Goal: Transaction & Acquisition: Download file/media

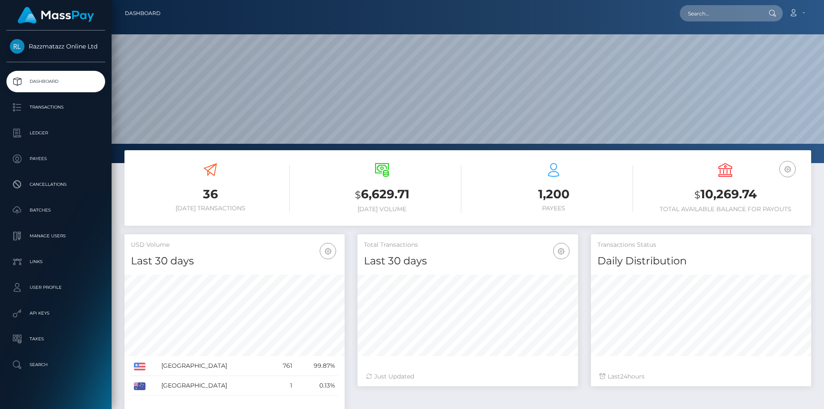
scroll to position [152, 221]
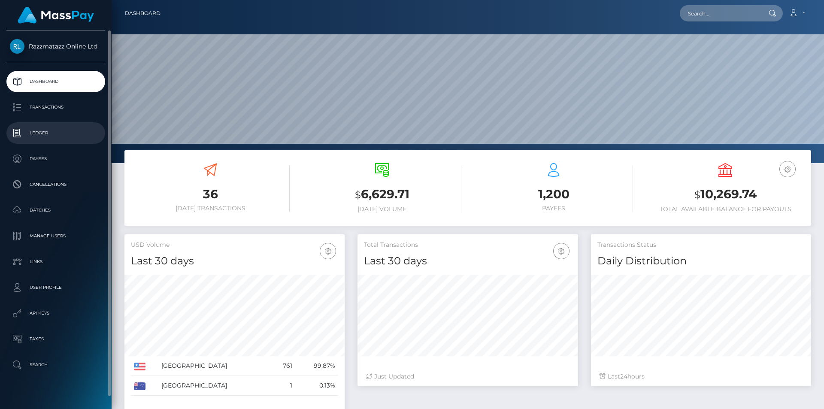
click at [46, 132] on p "Ledger" at bounding box center [56, 133] width 92 height 13
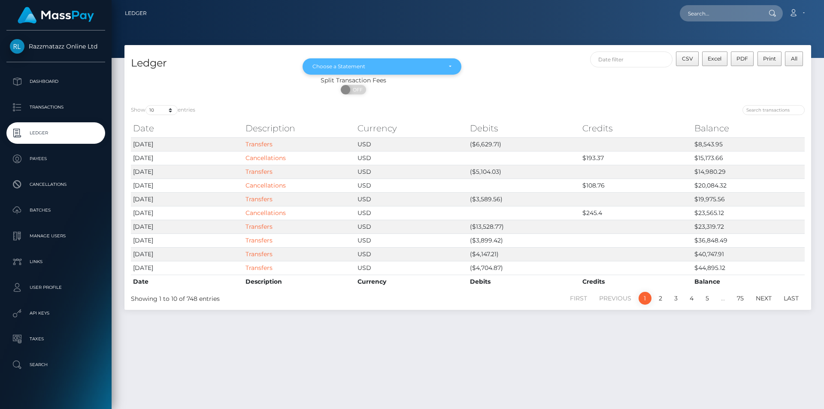
click at [374, 62] on div "Choose a Statement" at bounding box center [381, 66] width 159 height 16
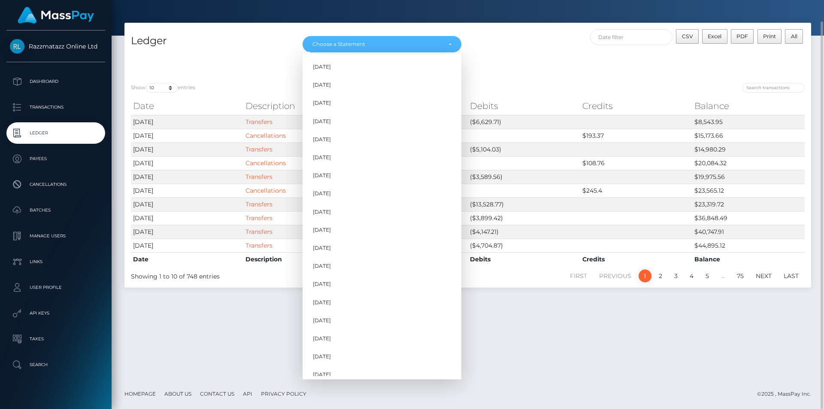
scroll to position [242, 0]
click at [338, 345] on link "Jul 2025" at bounding box center [381, 350] width 159 height 16
select select "Jul 2025"
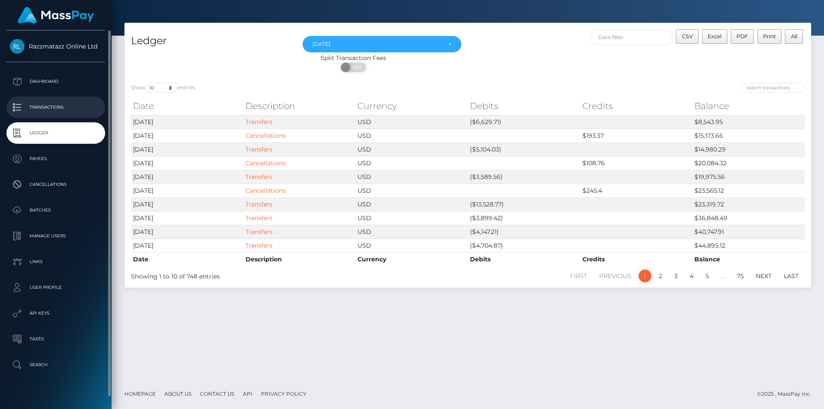
click at [43, 112] on p "Transactions" at bounding box center [56, 107] width 92 height 13
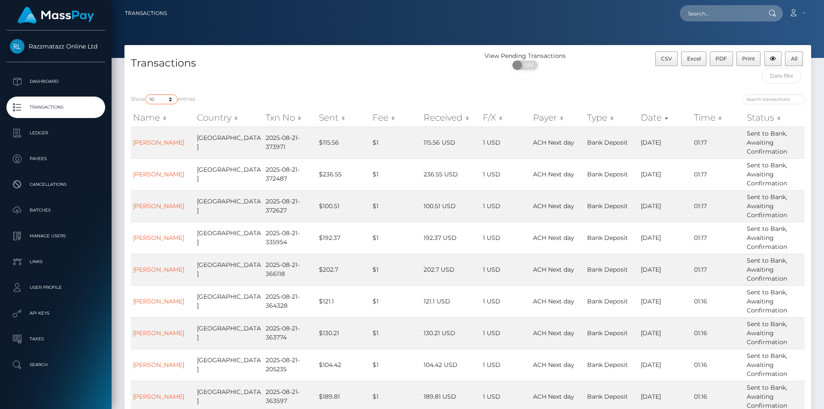
click at [164, 98] on select "10 25 50 100 250 500 1,000 3,500" at bounding box center [161, 99] width 32 height 10
select select "3500"
click at [146, 94] on select "10 25 50 100 250 500 1,000 3,500" at bounding box center [161, 99] width 32 height 10
click at [784, 75] on input "text" at bounding box center [782, 76] width 40 height 16
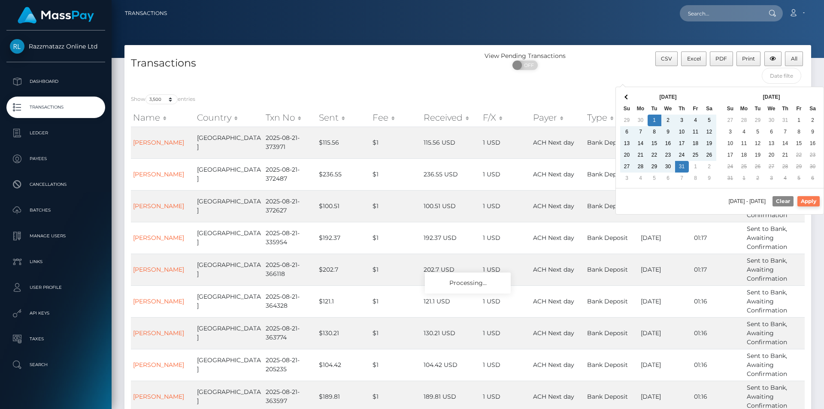
click at [807, 204] on button "Apply" at bounding box center [808, 201] width 22 height 10
type input "07/01/2025 - 07/31/2025"
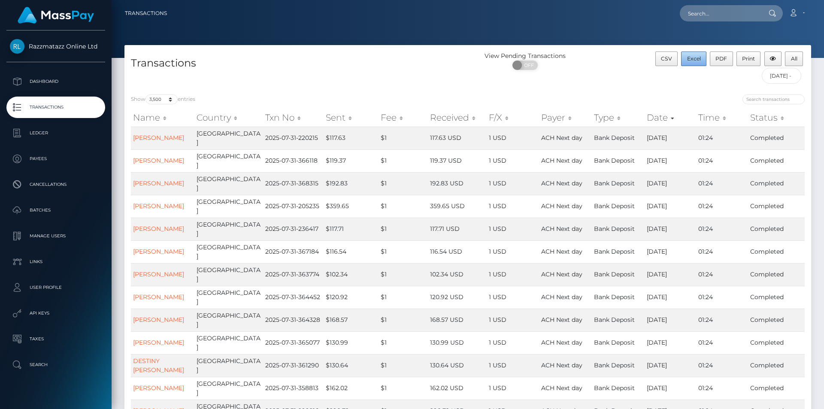
click at [689, 59] on span "Excel" at bounding box center [694, 58] width 14 height 6
click at [685, 64] on button "Excel" at bounding box center [693, 58] width 25 height 15
click at [805, 13] on link "Account" at bounding box center [796, 13] width 25 height 18
click at [765, 57] on link "Logout" at bounding box center [776, 55] width 69 height 16
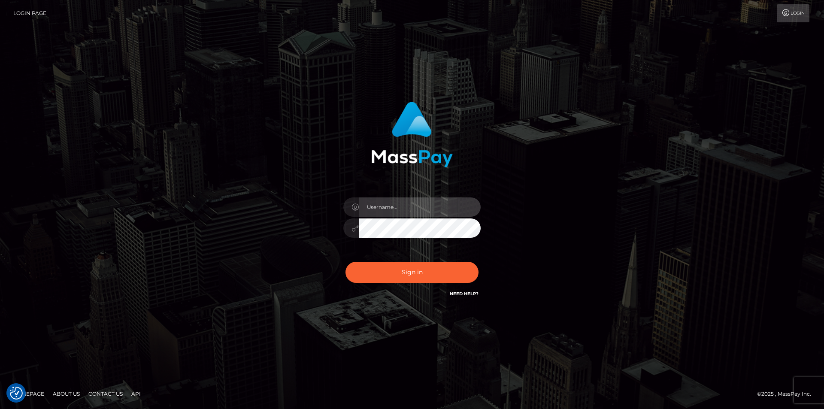
click at [423, 210] on input "text" at bounding box center [420, 206] width 122 height 19
type input "alex.tp"
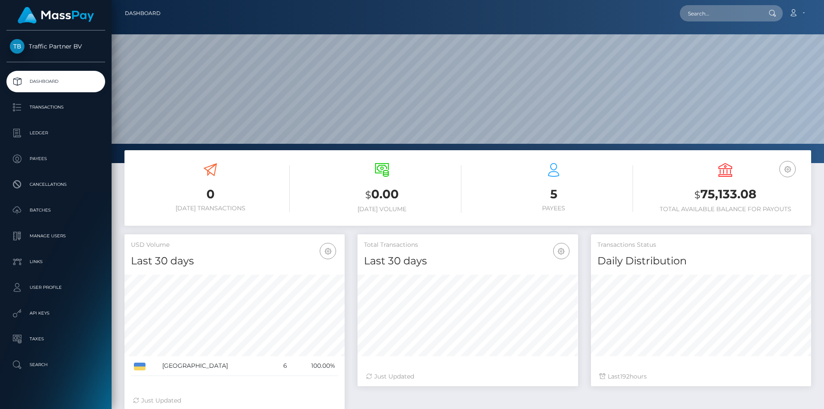
scroll to position [152, 221]
